Goal: Obtain resource: Obtain resource

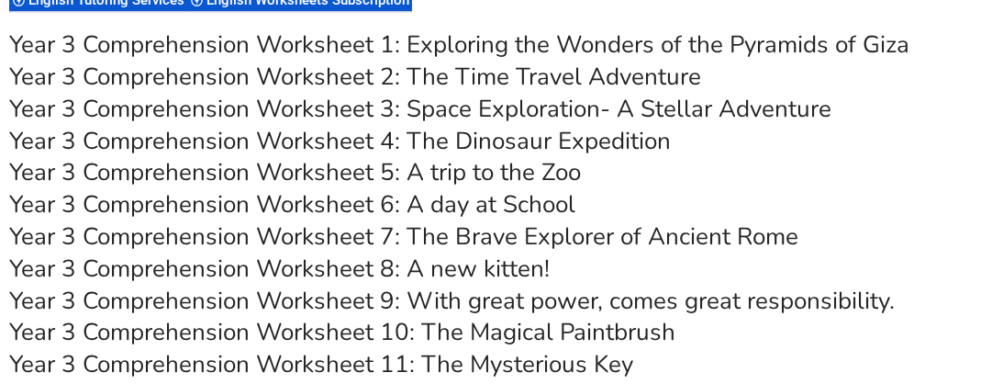
scroll to position [6077, 0]
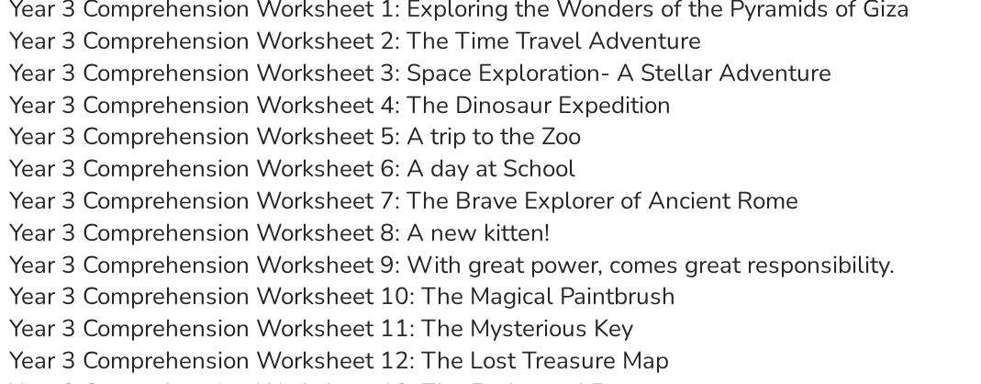
click at [202, 104] on link "Year 3 Comprehension Worksheet 4: The Dinosaur Expedition" at bounding box center [340, 105] width 662 height 32
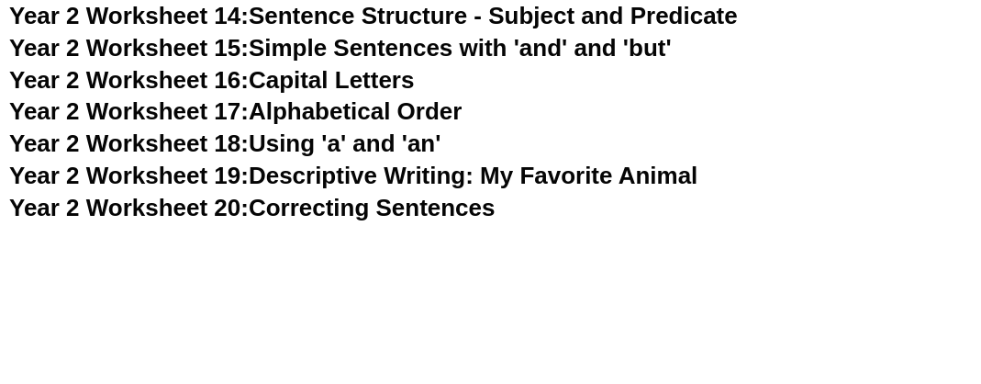
scroll to position [5342, 0]
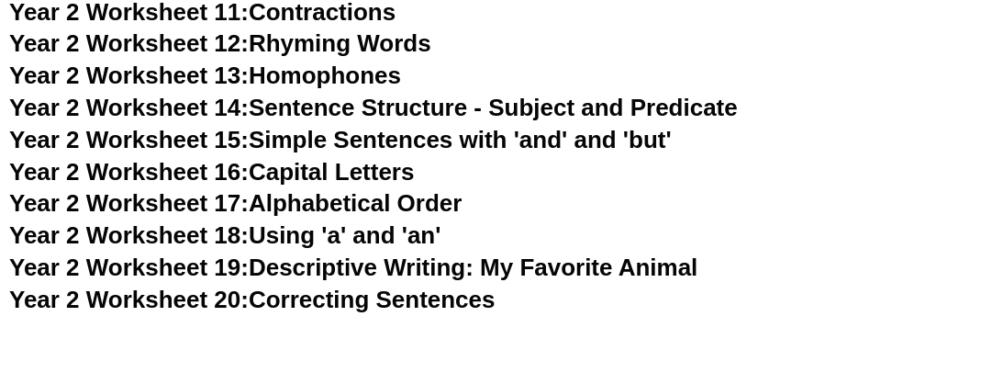
click at [285, 74] on link "Year 2 Worksheet 13: Homophones" at bounding box center [205, 75] width 392 height 28
click at [95, 264] on span "Year 2 Worksheet 19:" at bounding box center [129, 267] width 240 height 28
click at [378, 301] on link "Year 2 Worksheet 20: Correcting Sentences" at bounding box center [252, 299] width 486 height 28
click at [191, 136] on span "Year 2 Worksheet 15:" at bounding box center [129, 140] width 240 height 28
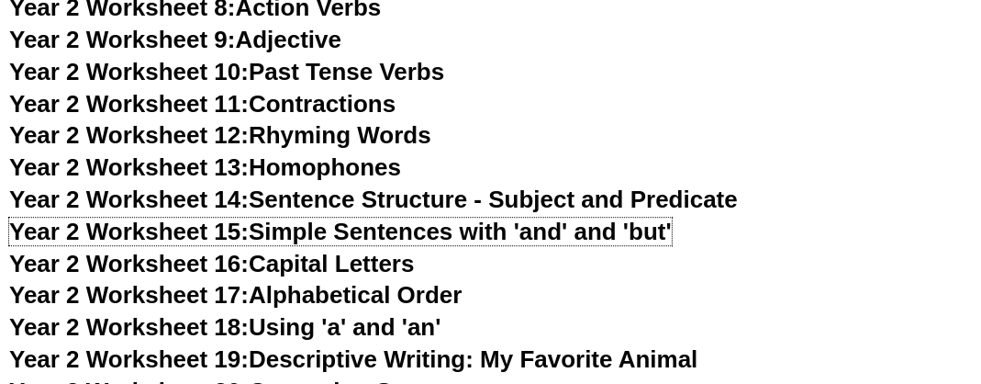
scroll to position [5067, 0]
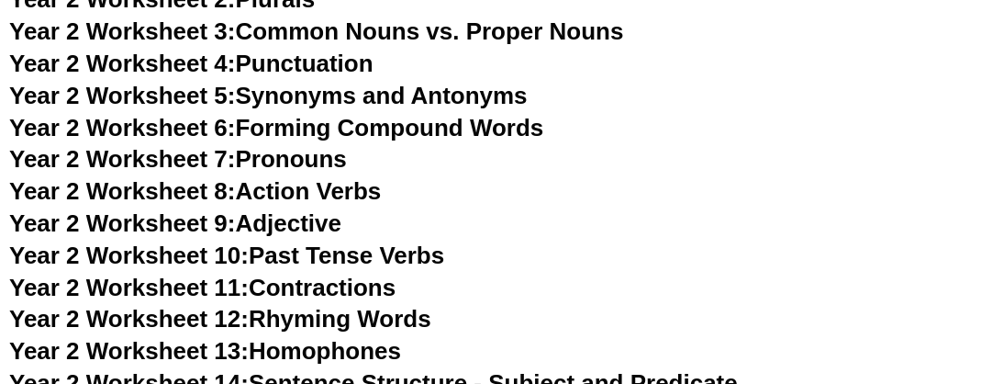
click at [277, 61] on link "Year 2 Worksheet 4: Punctuation" at bounding box center [191, 64] width 364 height 28
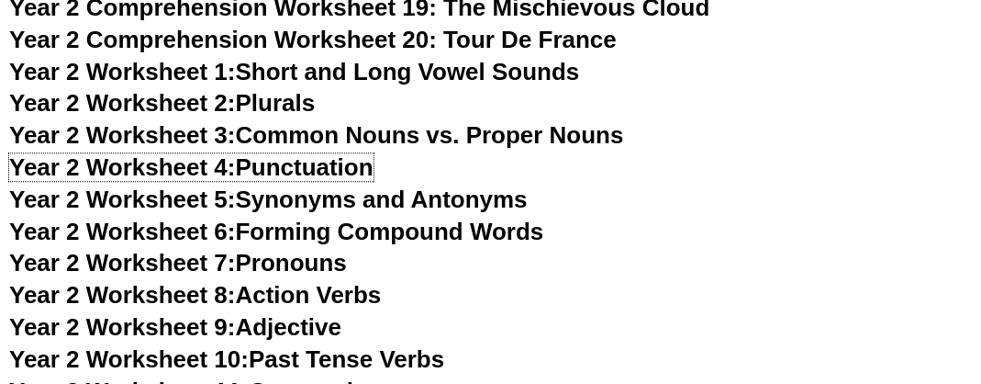
scroll to position [4792, 0]
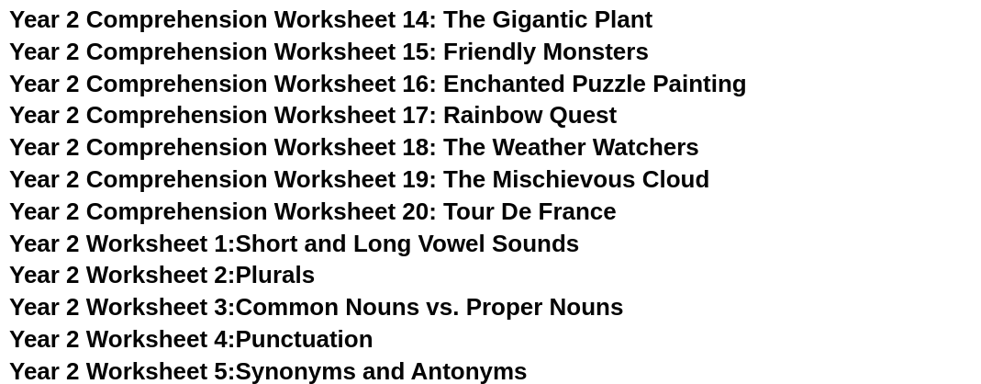
click at [223, 113] on span "Year 2 Comprehension Worksheet 17: Rainbow Quest" at bounding box center [313, 115] width 608 height 28
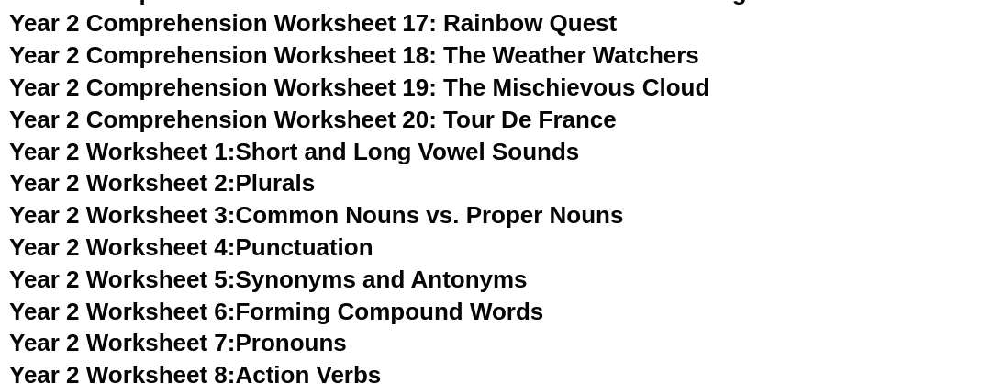
click at [393, 212] on link "Year 2 Worksheet 3: Common Nouns vs. Proper Nouns" at bounding box center [316, 215] width 615 height 28
